Goal: Information Seeking & Learning: Understand process/instructions

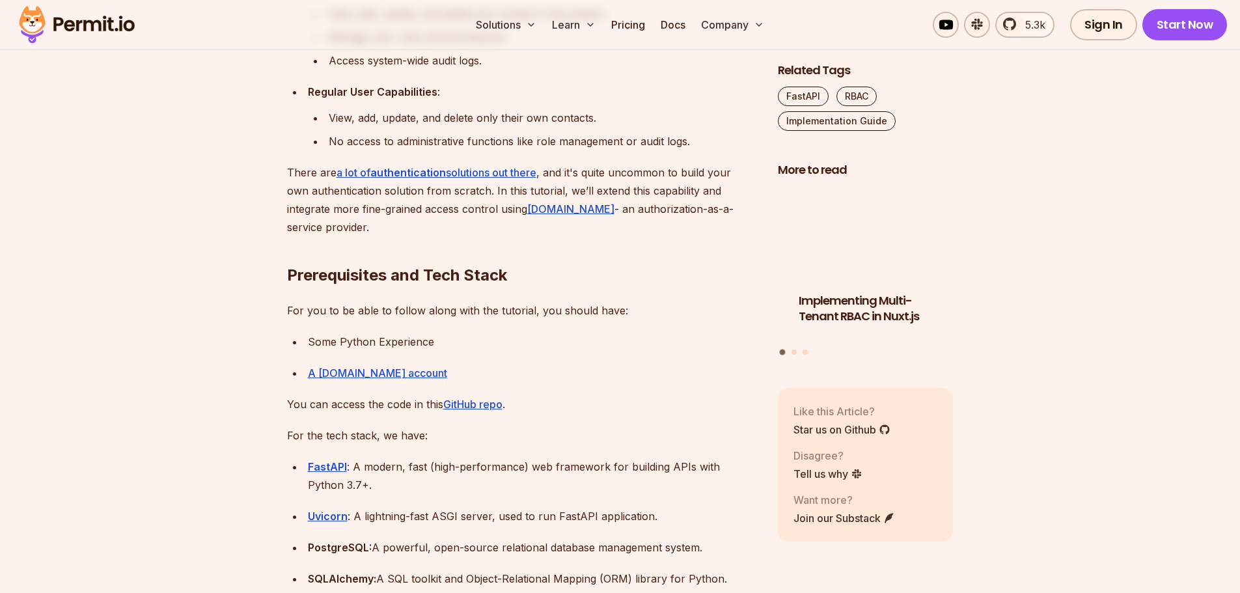
scroll to position [1107, 0]
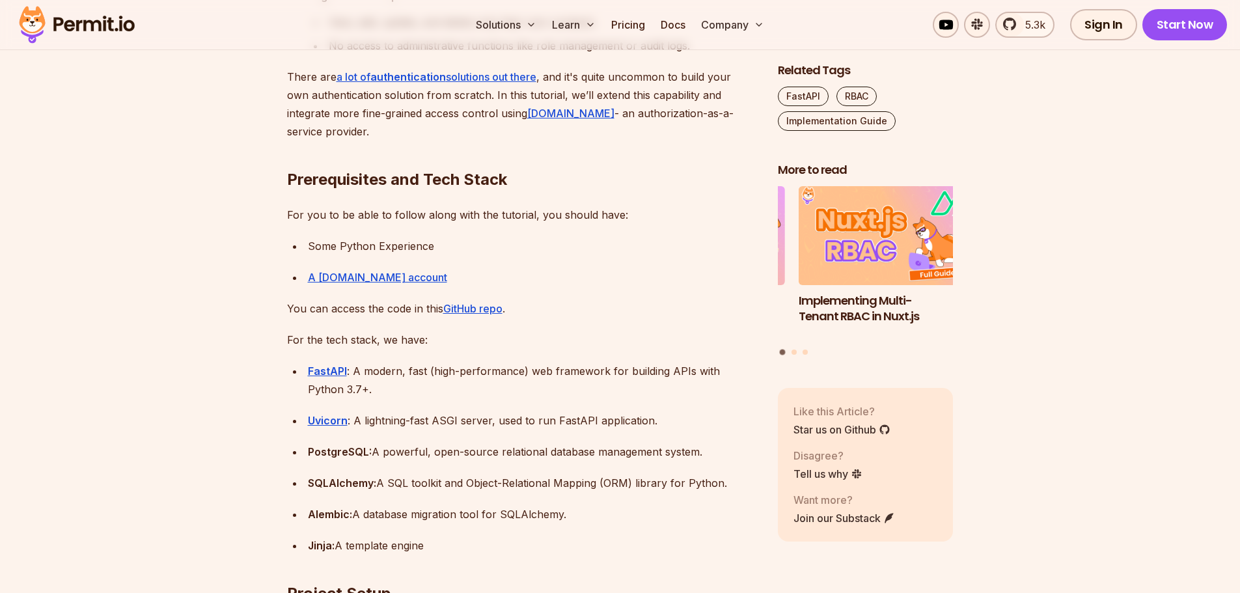
click at [356, 180] on h2 "Prerequisites and Tech Stack" at bounding box center [522, 153] width 470 height 73
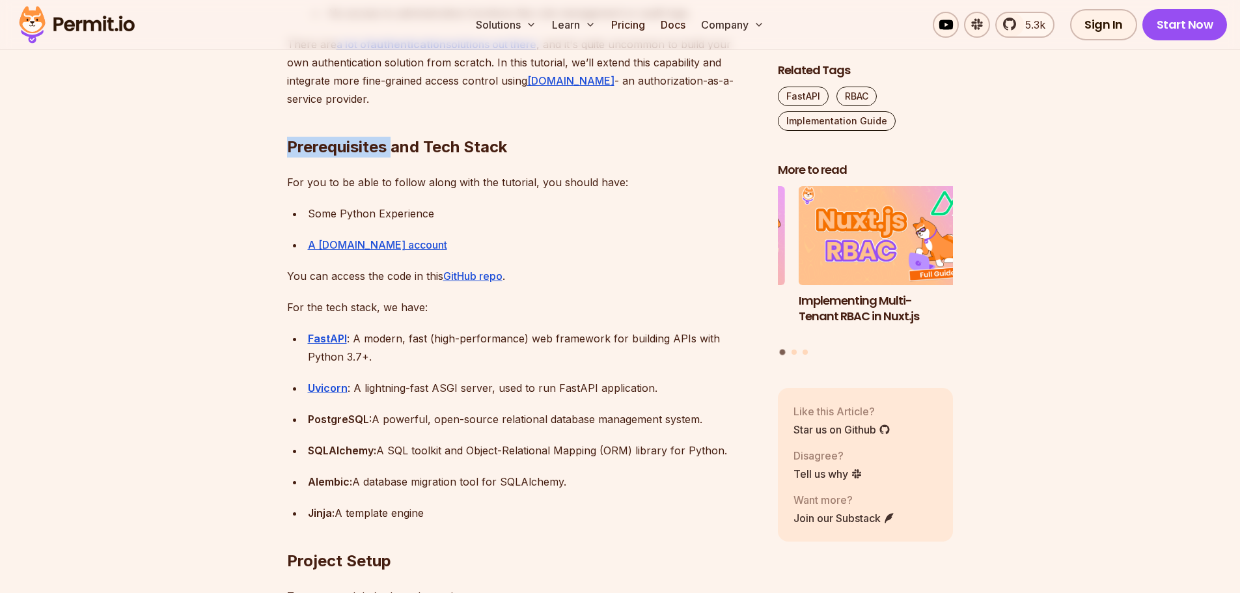
scroll to position [1105, 0]
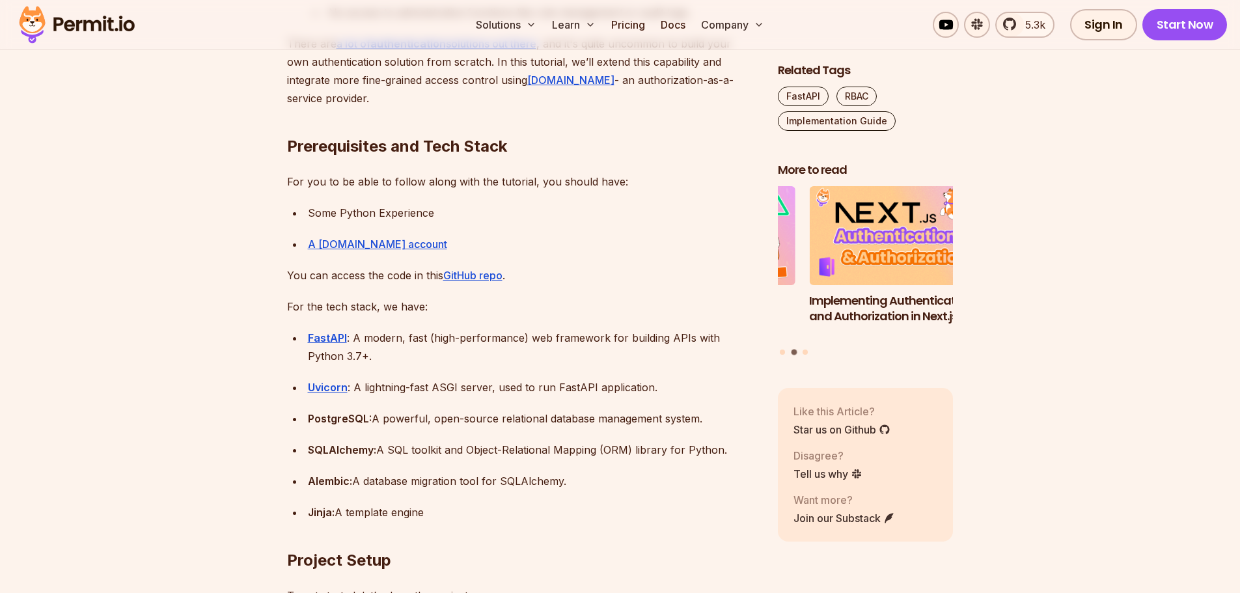
scroll to position [1235, 0]
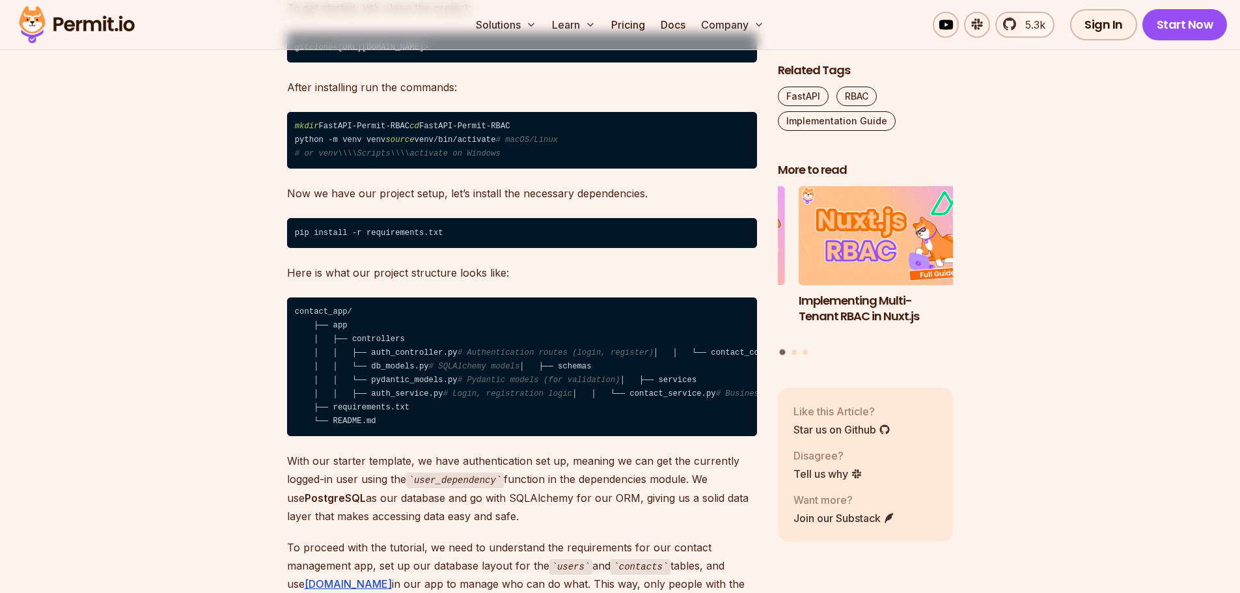
scroll to position [1741, 0]
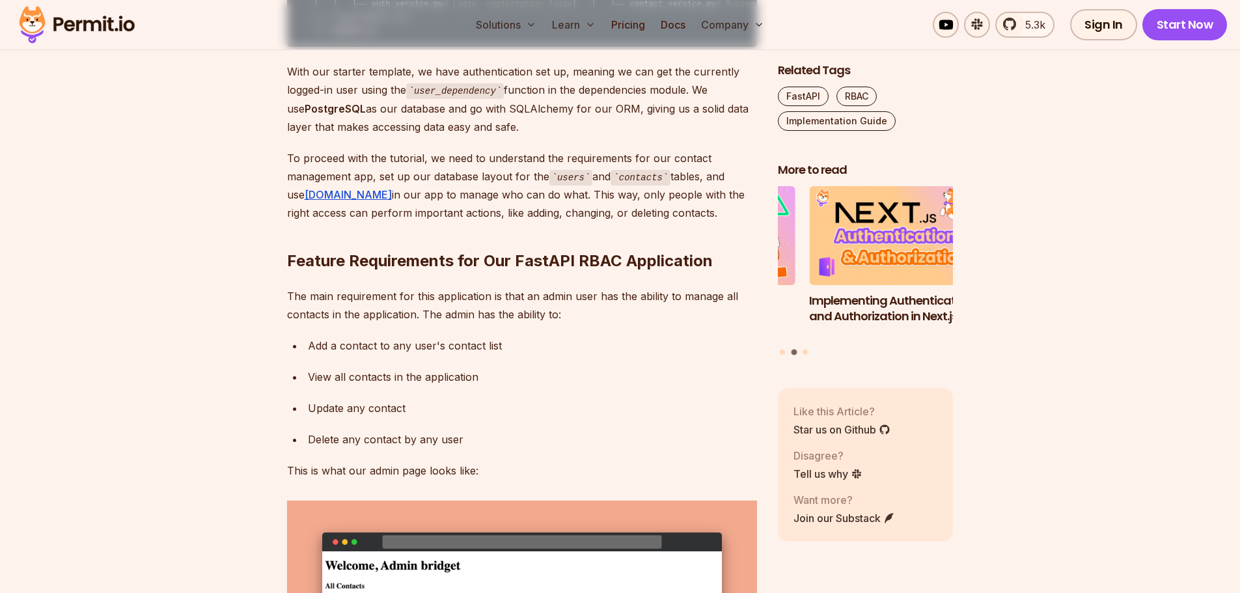
scroll to position [2132, 0]
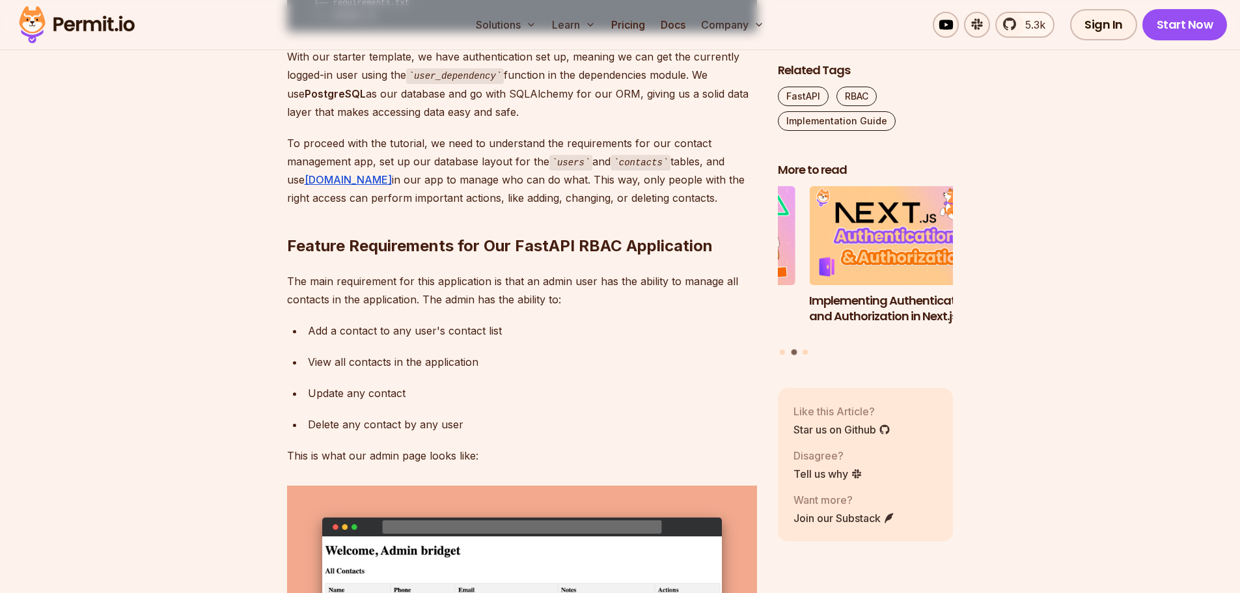
drag, startPoint x: 1034, startPoint y: 275, endPoint x: 1036, endPoint y: 268, distance: 7.4
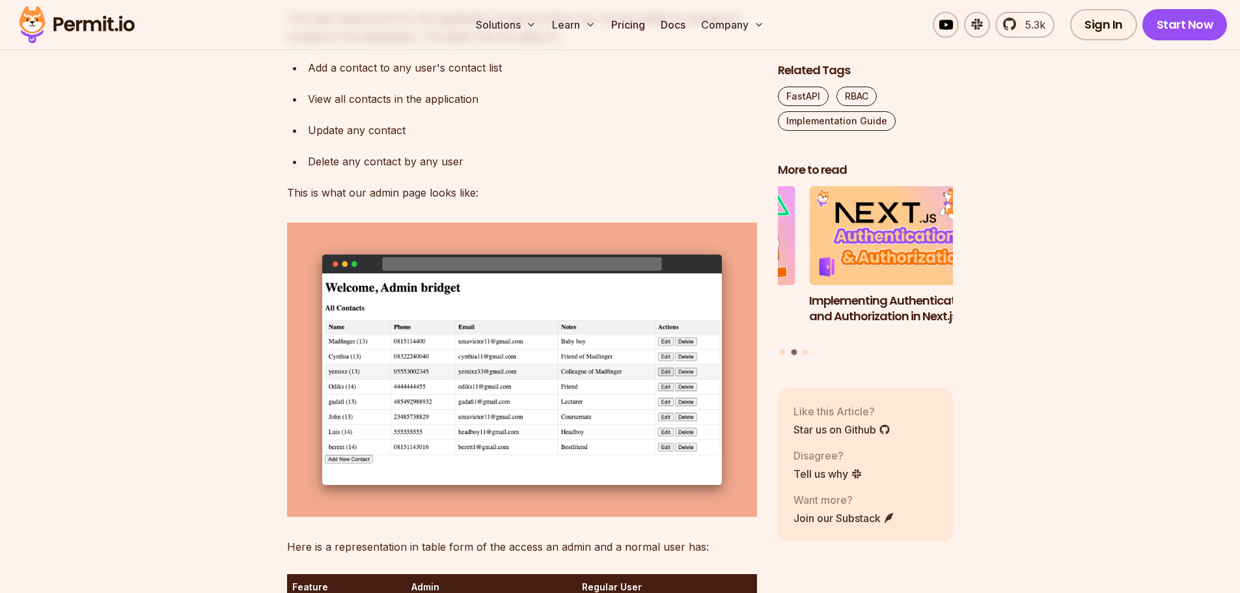
scroll to position [2392, 0]
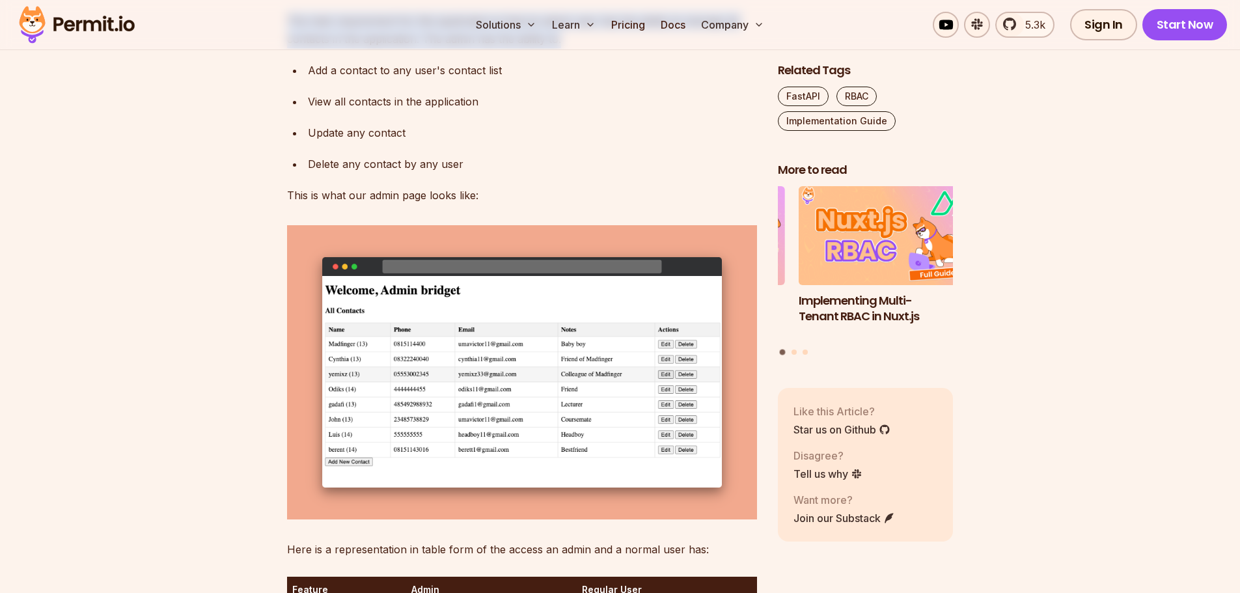
drag, startPoint x: 288, startPoint y: 141, endPoint x: 587, endPoint y: 165, distance: 300.4
click at [587, 48] on p "The main requirement for this application is that an admin user has the ability…" at bounding box center [522, 30] width 470 height 36
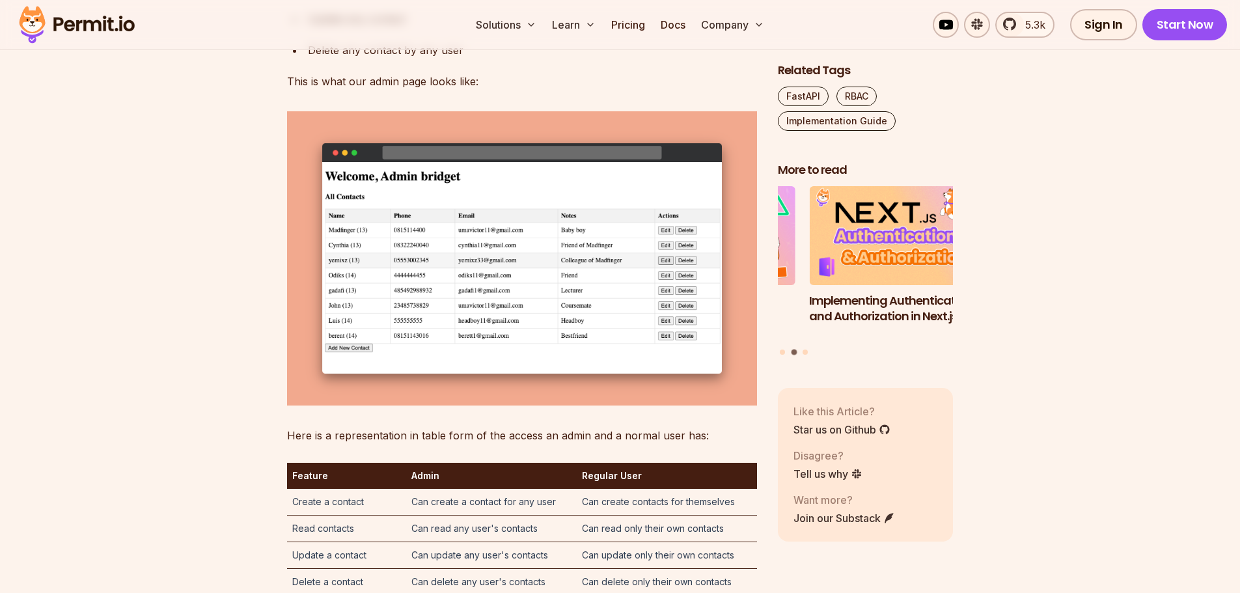
scroll to position [2522, 0]
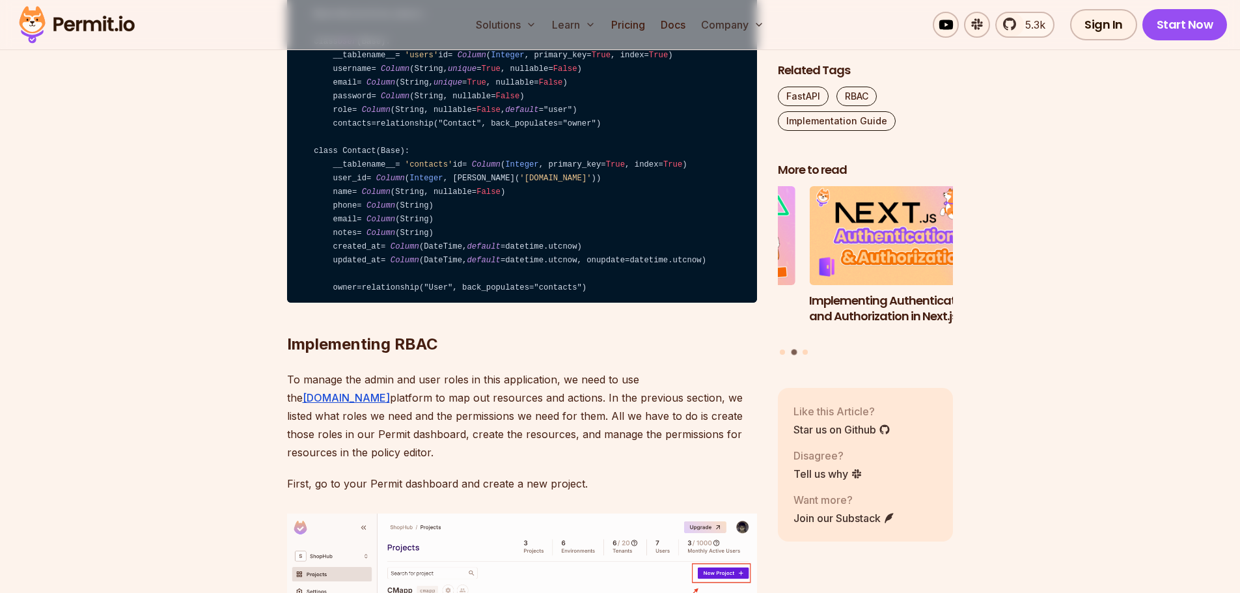
scroll to position [3304, 0]
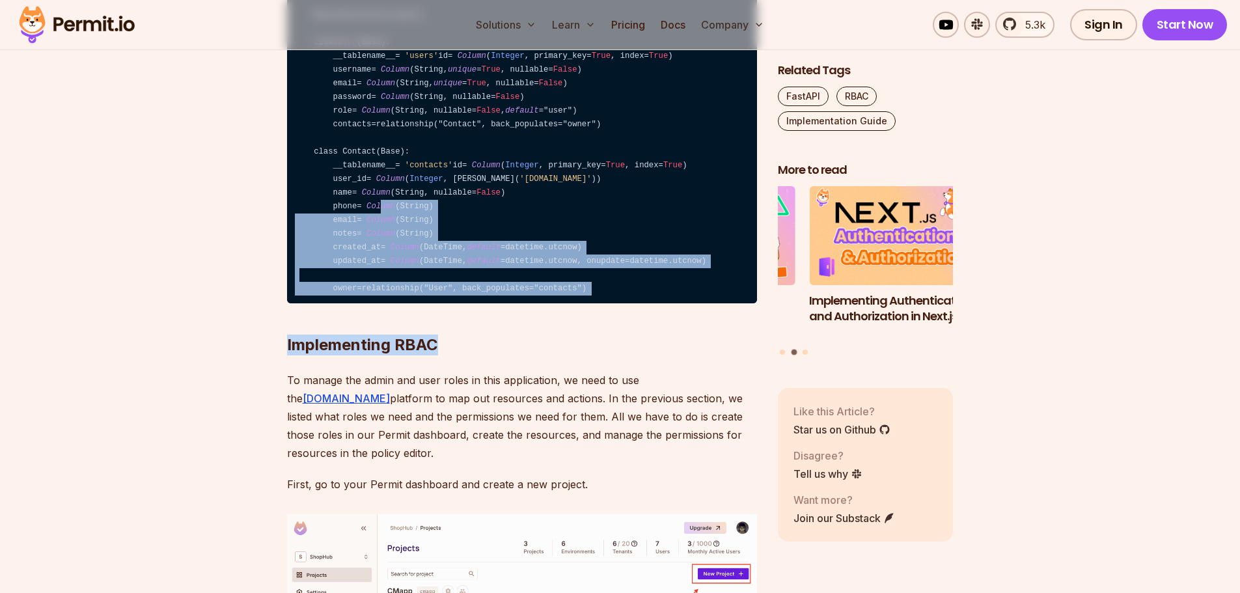
drag, startPoint x: 611, startPoint y: 489, endPoint x: 388, endPoint y: 411, distance: 236.3
click at [624, 304] on code "from sqlalchemy import Column , Integer , String, ForeignKey, DateTime from sql…" at bounding box center [522, 138] width 470 height 331
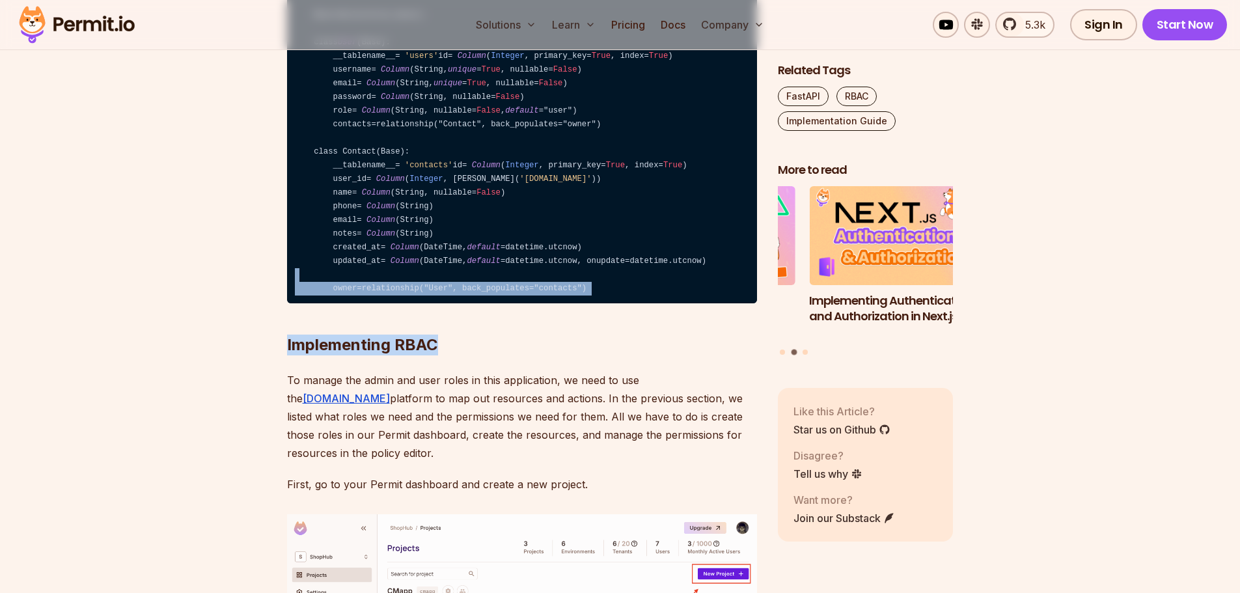
drag, startPoint x: 577, startPoint y: 493, endPoint x: 515, endPoint y: 486, distance: 62.8
click at [529, 293] on span "=" at bounding box center [531, 288] width 5 height 9
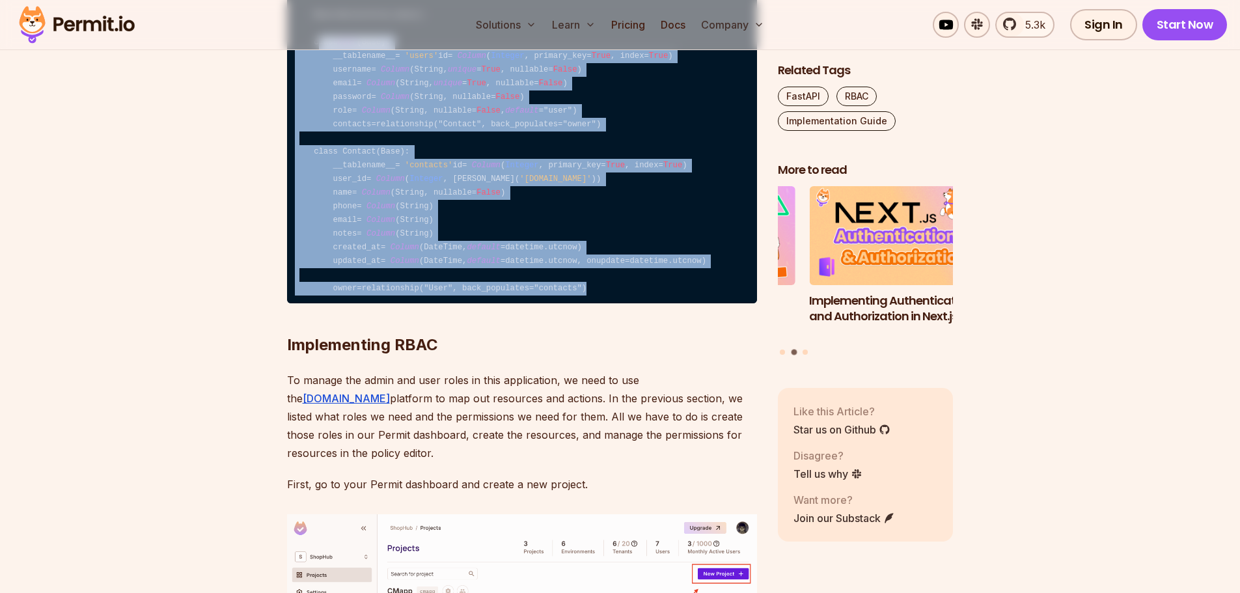
drag, startPoint x: 570, startPoint y: 493, endPoint x: 313, endPoint y: 199, distance: 391.2
click at [313, 199] on code "from sqlalchemy import Column , Integer , String, ForeignKey, DateTime from sql…" at bounding box center [522, 138] width 470 height 331
copy code "class User (Base): __tablename__ = 'users' id = Column ( Integer , primary_key …"
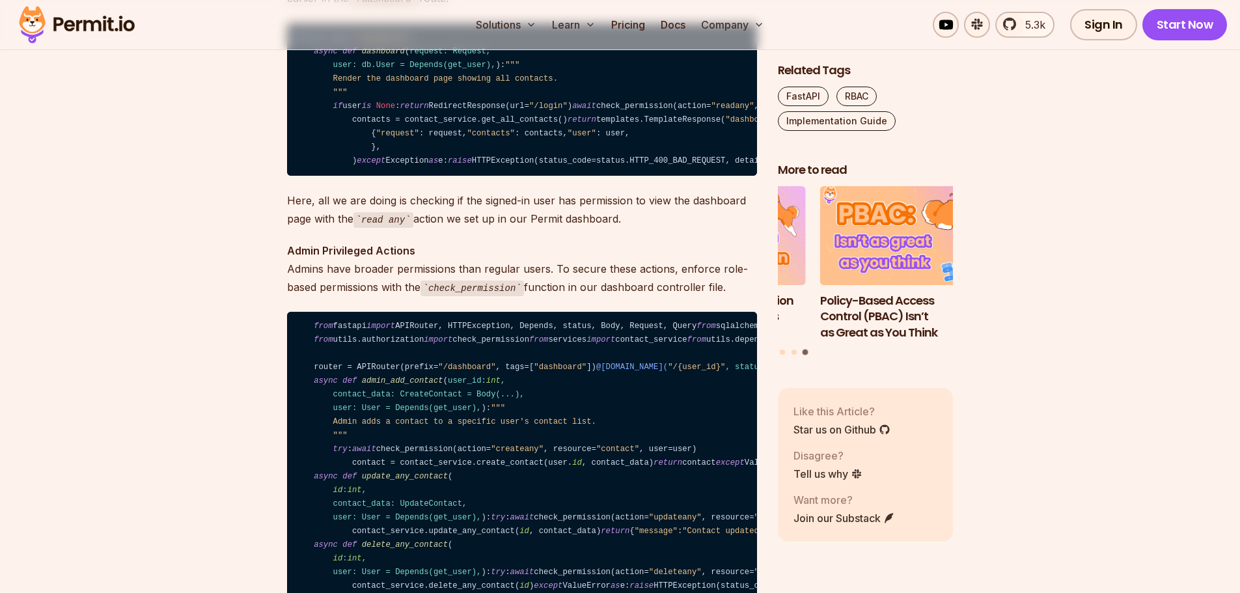
scroll to position [8251, 0]
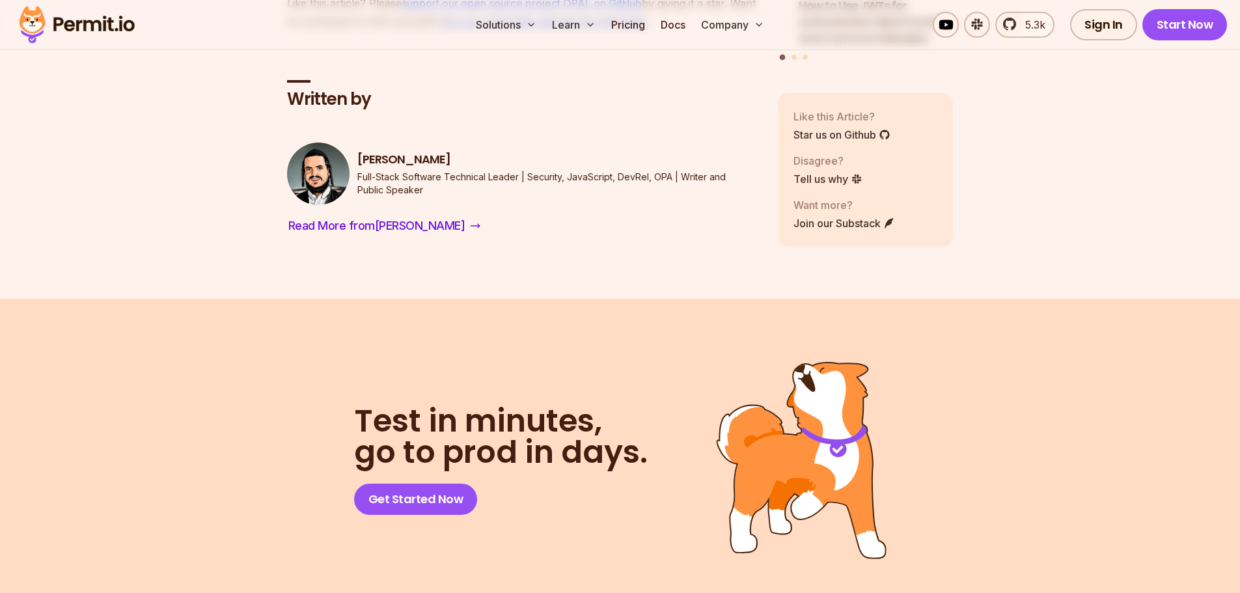
scroll to position [7800, 0]
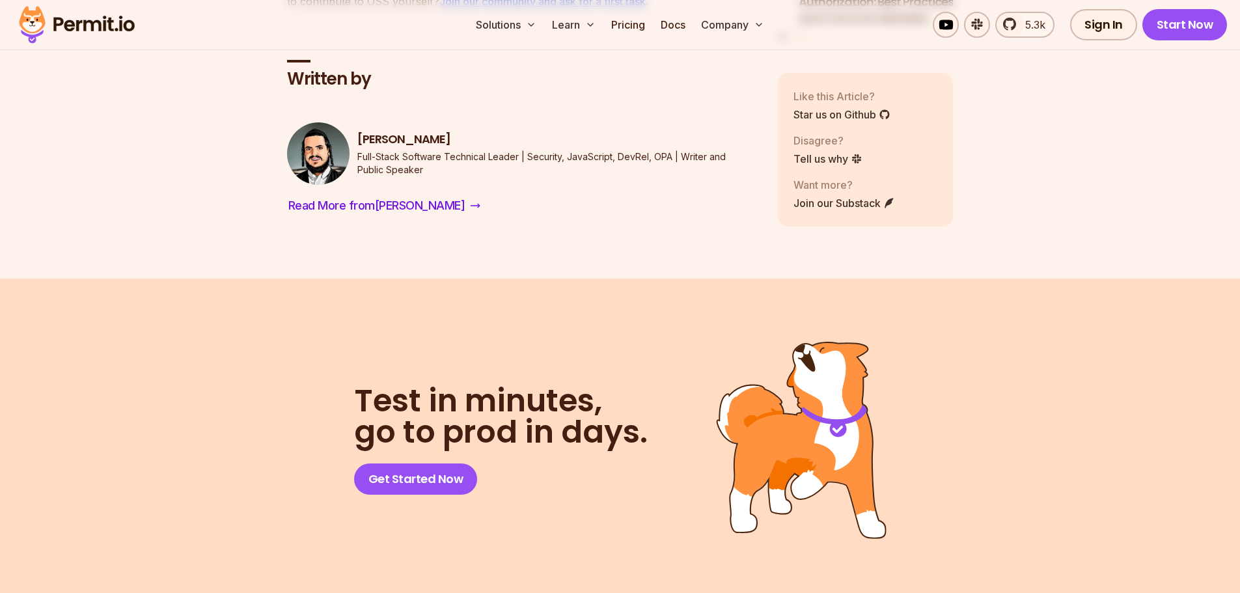
drag, startPoint x: 1249, startPoint y: 74, endPoint x: 1249, endPoint y: 536, distance: 462.2
